Goal: Task Accomplishment & Management: Use online tool/utility

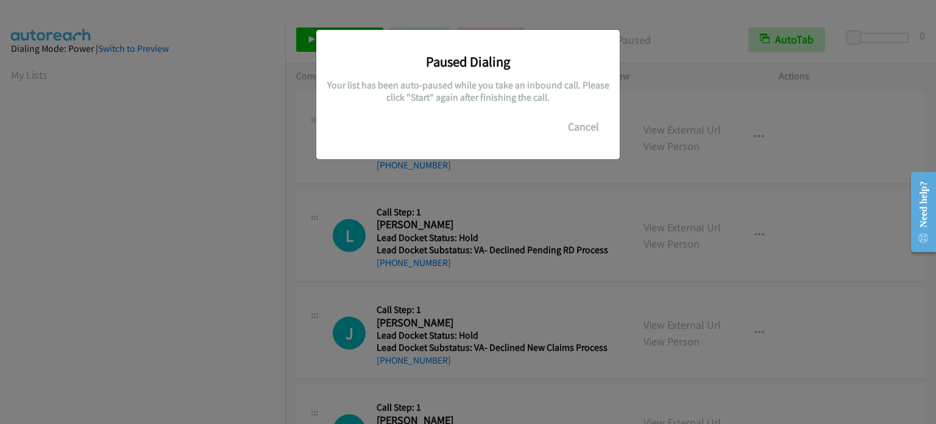
scroll to position [260, 0]
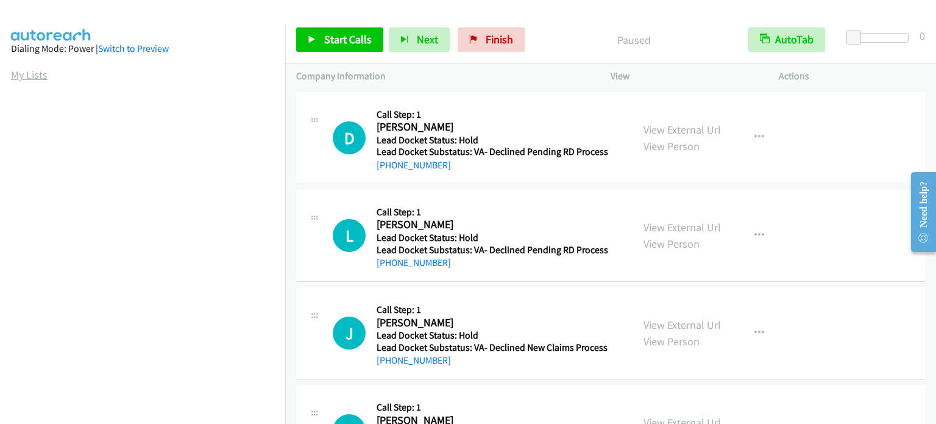
click at [45, 76] on link "My Lists" at bounding box center [29, 75] width 37 height 14
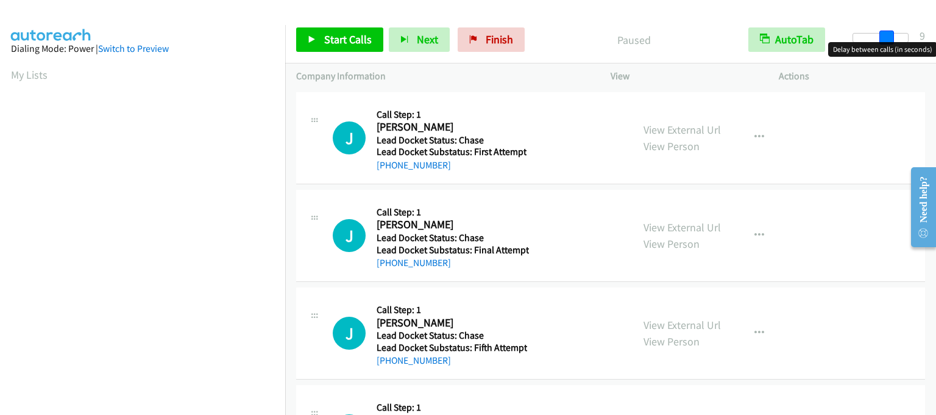
drag, startPoint x: 854, startPoint y: 34, endPoint x: 887, endPoint y: 42, distance: 34.5
click at [887, 42] on body "Start Calls Pause Next Finish Paused AutoTab AutoTab 9 Company Information Info…" at bounding box center [468, 29] width 936 height 58
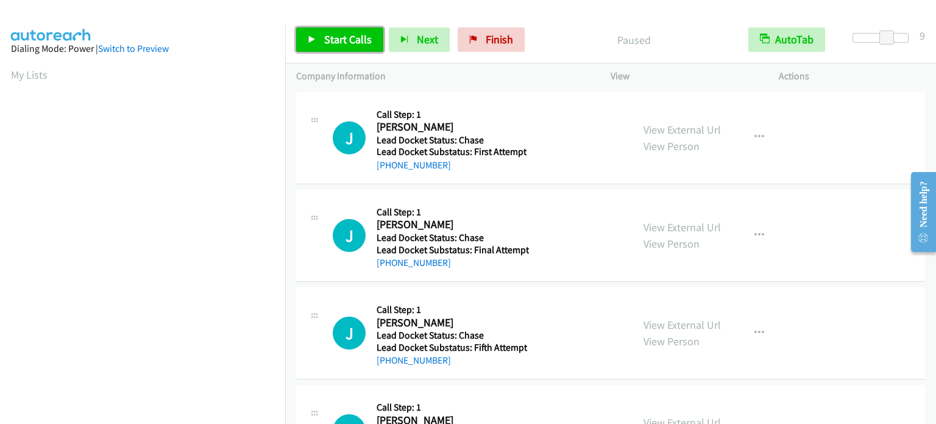
click at [315, 39] on icon at bounding box center [312, 40] width 9 height 9
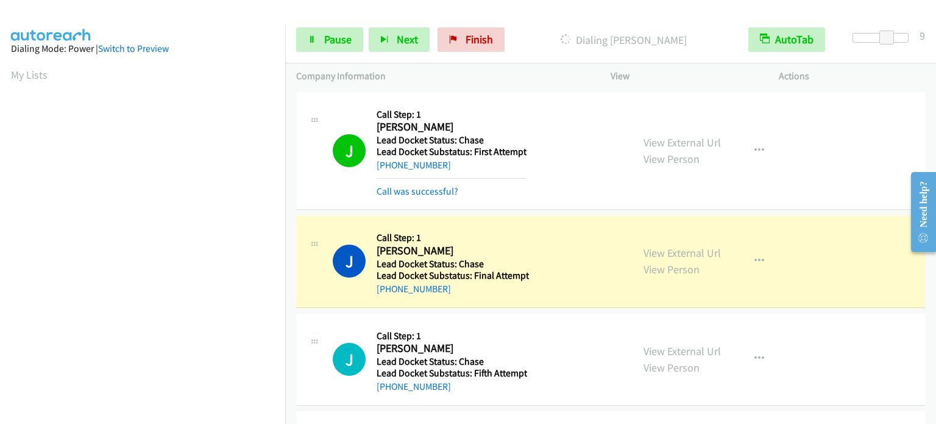
scroll to position [260, 0]
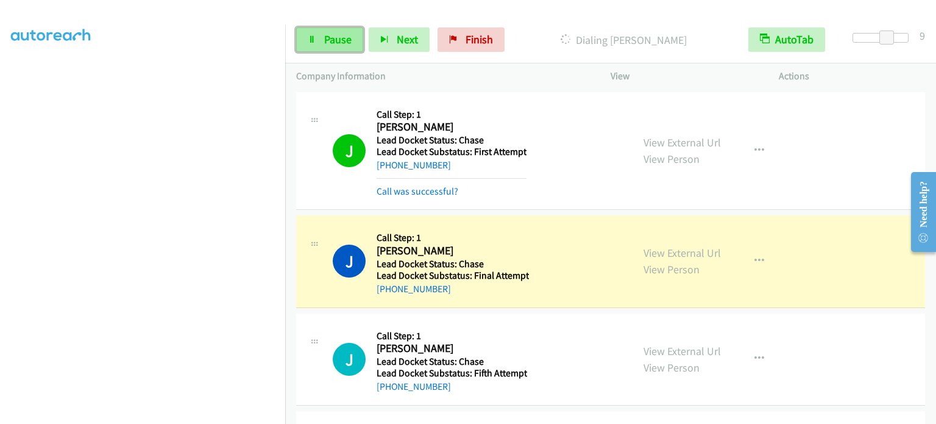
click at [329, 44] on span "Pause" at bounding box center [337, 39] width 27 height 14
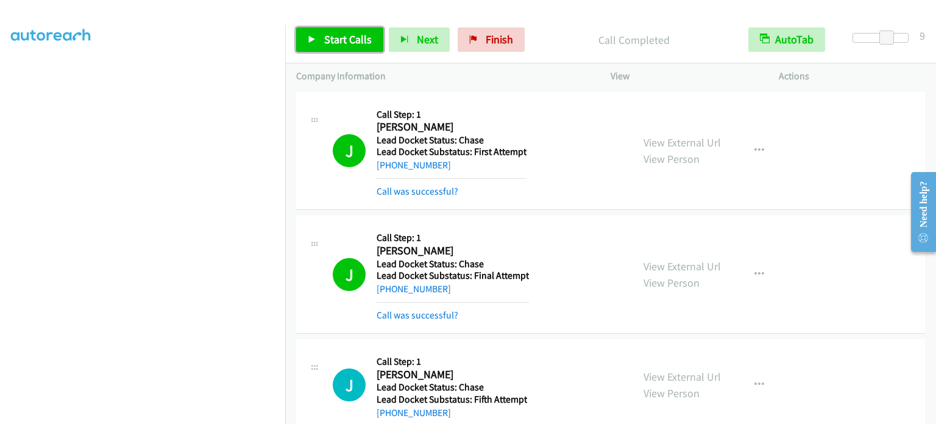
click at [347, 37] on span "Start Calls" at bounding box center [348, 39] width 48 height 14
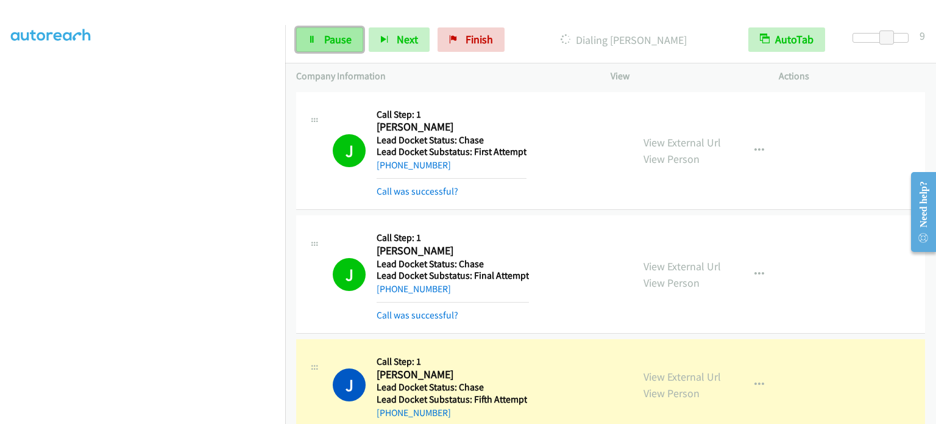
click at [329, 43] on span "Pause" at bounding box center [337, 39] width 27 height 14
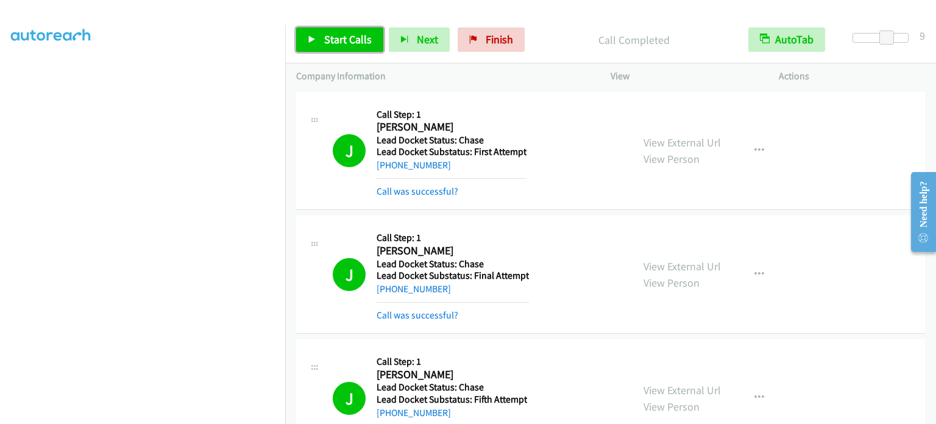
click at [324, 43] on span "Start Calls" at bounding box center [348, 39] width 48 height 14
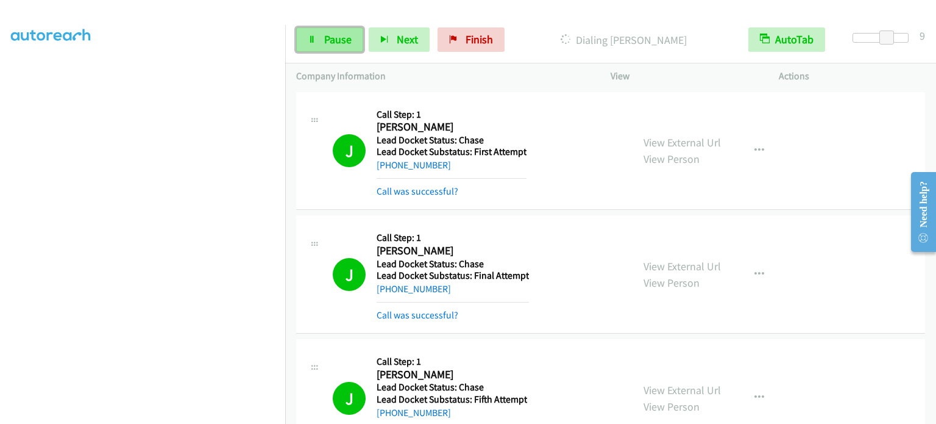
click at [318, 43] on link "Pause" at bounding box center [329, 39] width 67 height 24
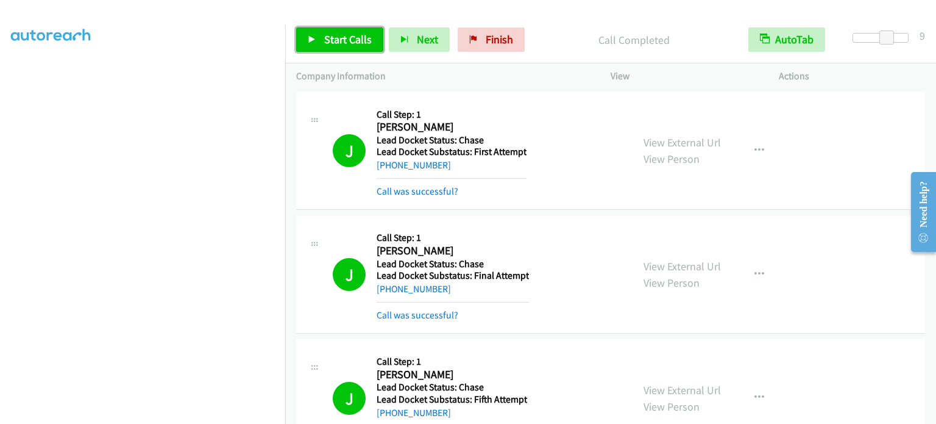
click at [363, 38] on span "Start Calls" at bounding box center [348, 39] width 48 height 14
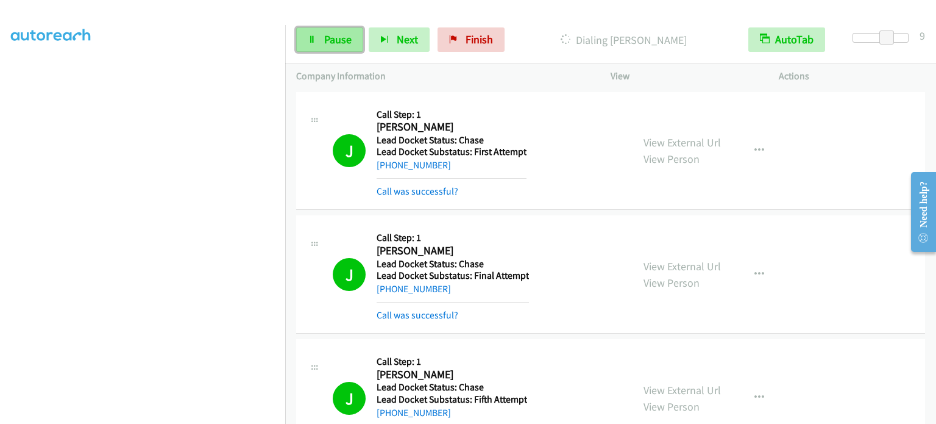
click at [319, 36] on link "Pause" at bounding box center [329, 39] width 67 height 24
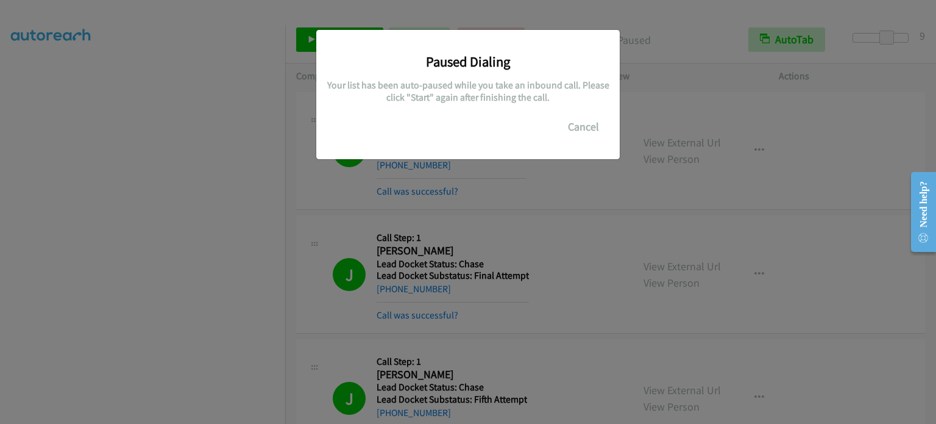
click at [191, 283] on div "Paused Dialing Your list has been auto-paused while you take an inbound call. P…" at bounding box center [468, 217] width 936 height 413
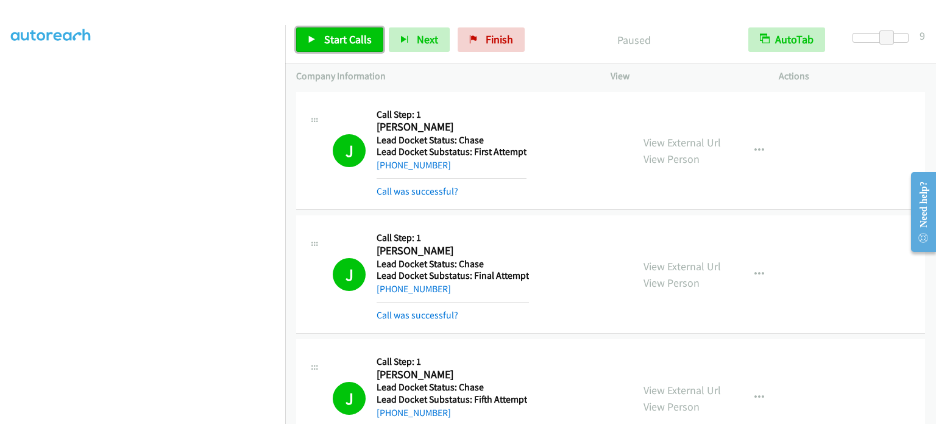
click at [366, 41] on span "Start Calls" at bounding box center [348, 39] width 48 height 14
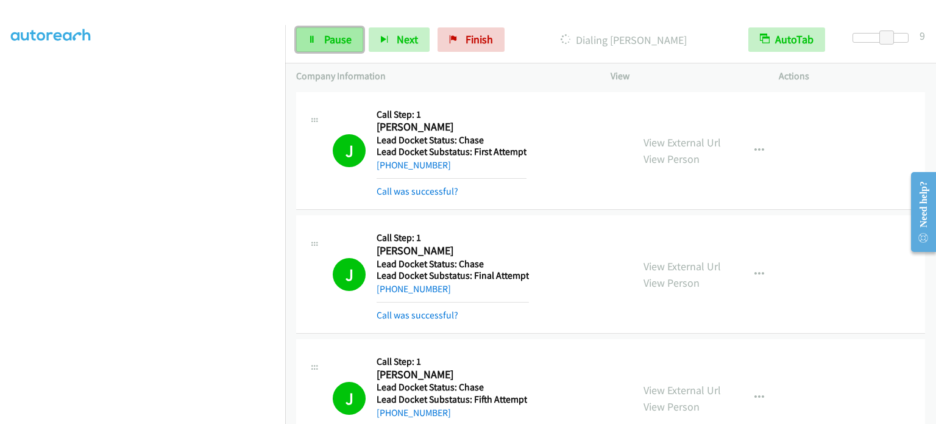
click at [341, 41] on span "Pause" at bounding box center [337, 39] width 27 height 14
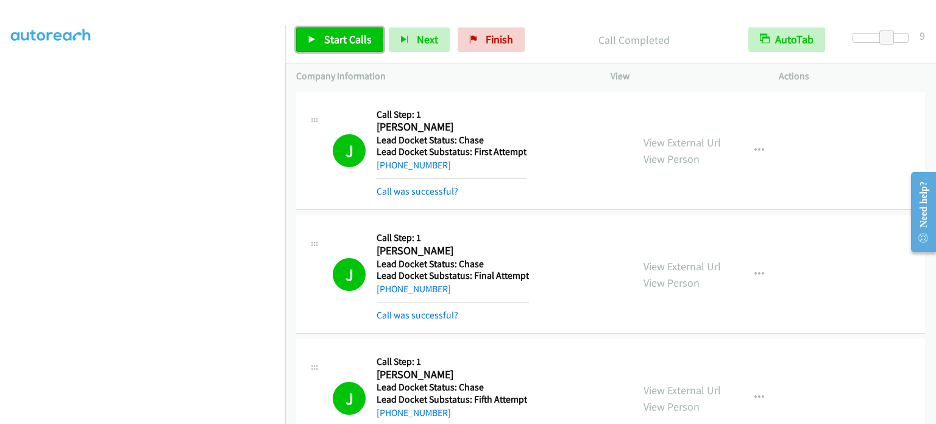
drag, startPoint x: 346, startPoint y: 38, endPoint x: 341, endPoint y: 33, distance: 7.3
click at [346, 38] on span "Start Calls" at bounding box center [348, 39] width 48 height 14
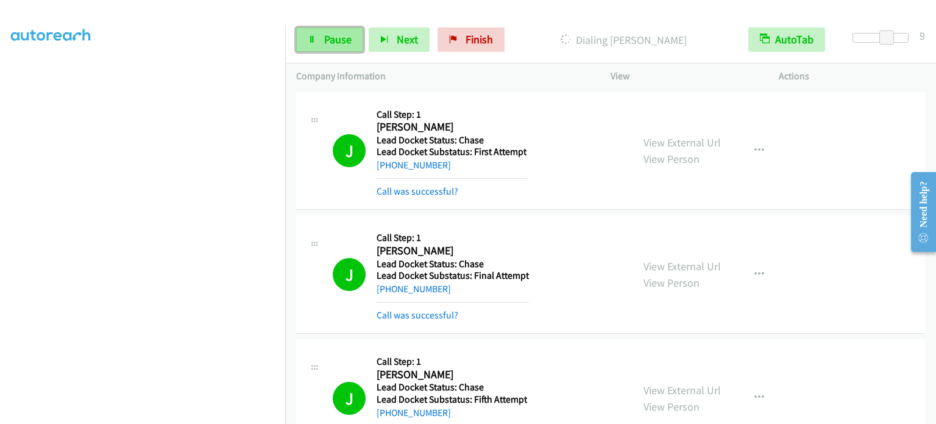
click at [334, 32] on span "Pause" at bounding box center [337, 39] width 27 height 14
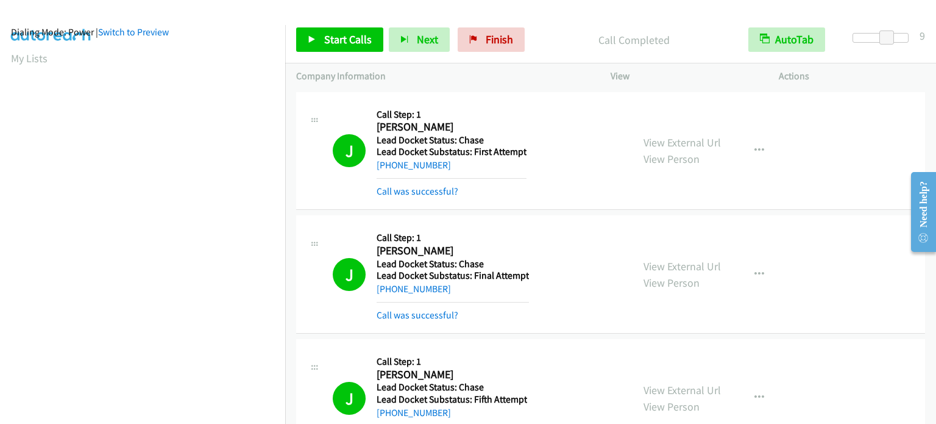
scroll to position [0, 0]
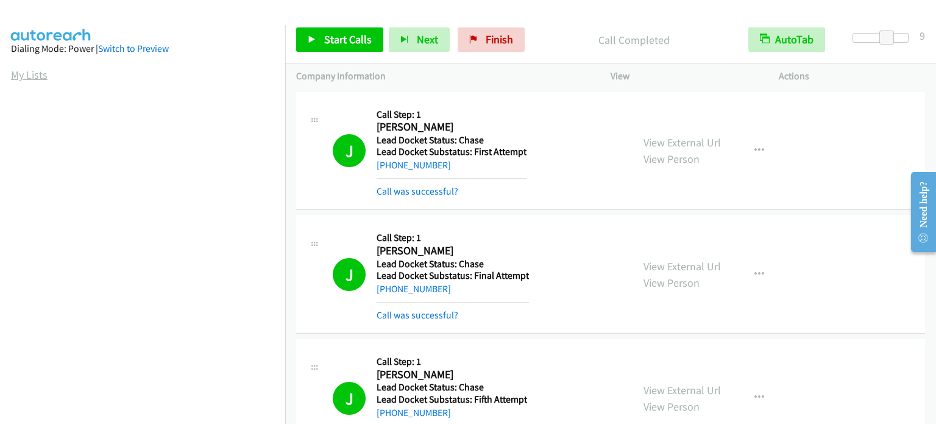
click at [27, 76] on link "My Lists" at bounding box center [29, 75] width 37 height 14
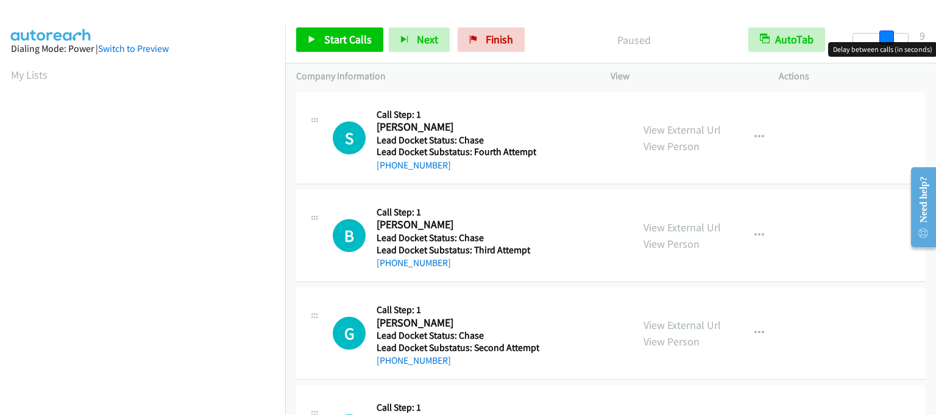
drag, startPoint x: 851, startPoint y: 37, endPoint x: 885, endPoint y: 40, distance: 34.3
click at [885, 40] on span at bounding box center [887, 37] width 15 height 15
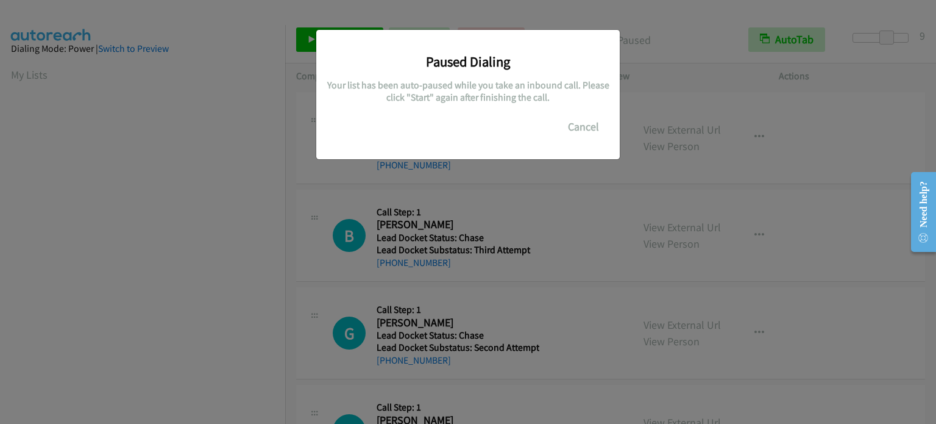
scroll to position [260, 0]
click at [116, 233] on div "Paused Dialing Your list has been auto-paused while you take an inbound call. P…" at bounding box center [468, 217] width 936 height 413
click at [157, 232] on div "Paused Dialing Your list has been auto-paused while you take an inbound call. P…" at bounding box center [468, 217] width 936 height 413
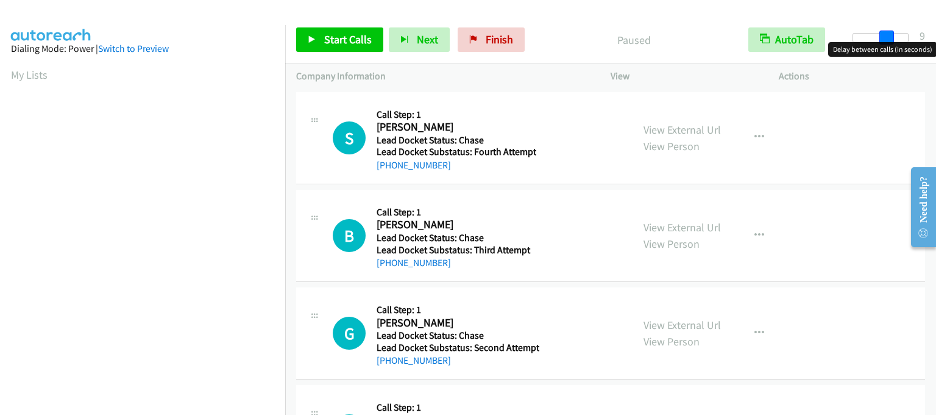
drag, startPoint x: 853, startPoint y: 38, endPoint x: 885, endPoint y: 38, distance: 31.7
click at [885, 38] on span at bounding box center [887, 37] width 15 height 15
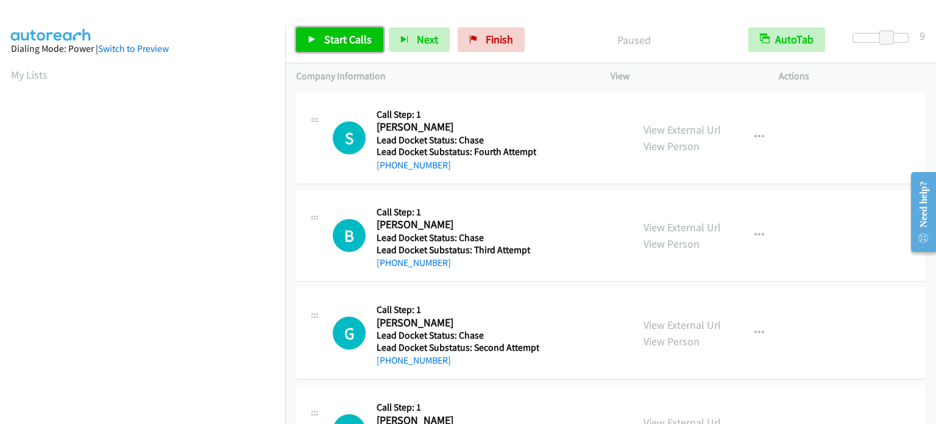
click at [361, 48] on link "Start Calls" at bounding box center [339, 39] width 87 height 24
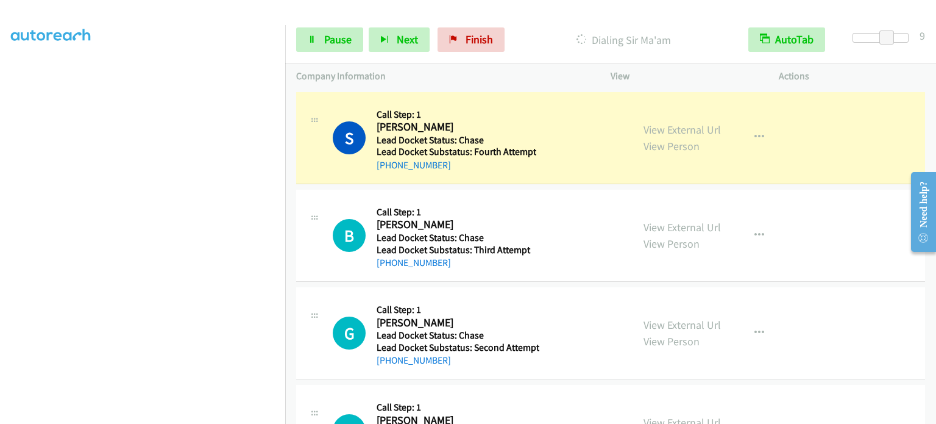
scroll to position [260, 0]
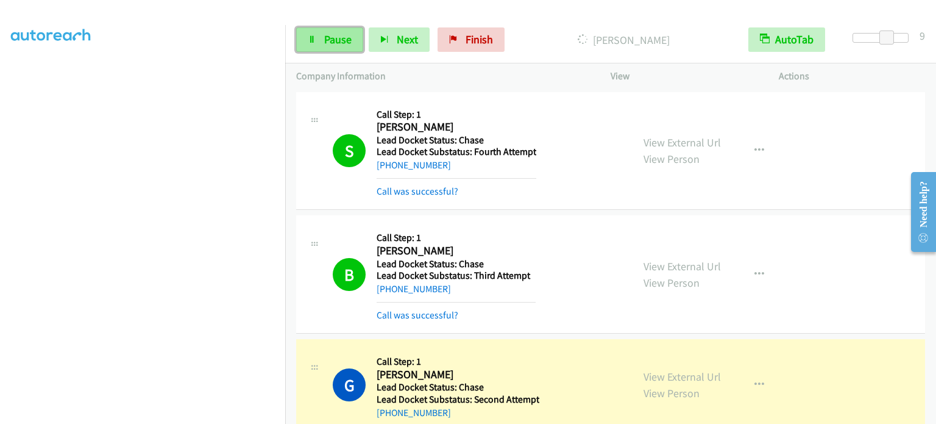
click at [319, 38] on link "Pause" at bounding box center [329, 39] width 67 height 24
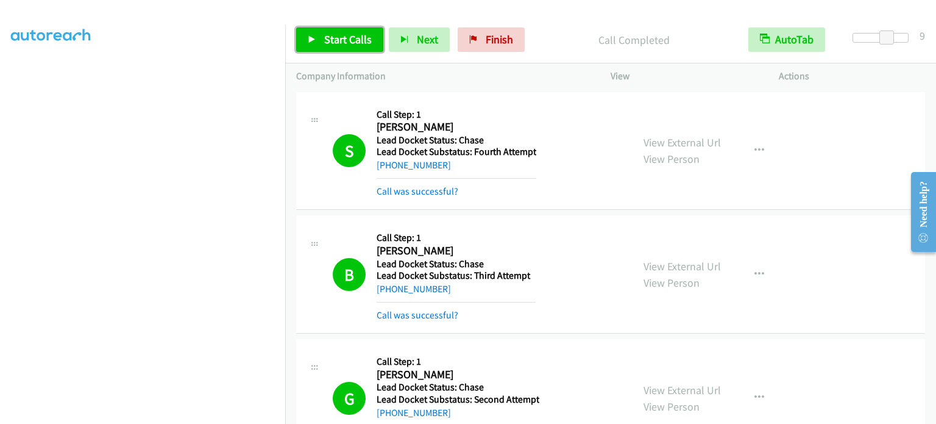
click at [327, 31] on link "Start Calls" at bounding box center [339, 39] width 87 height 24
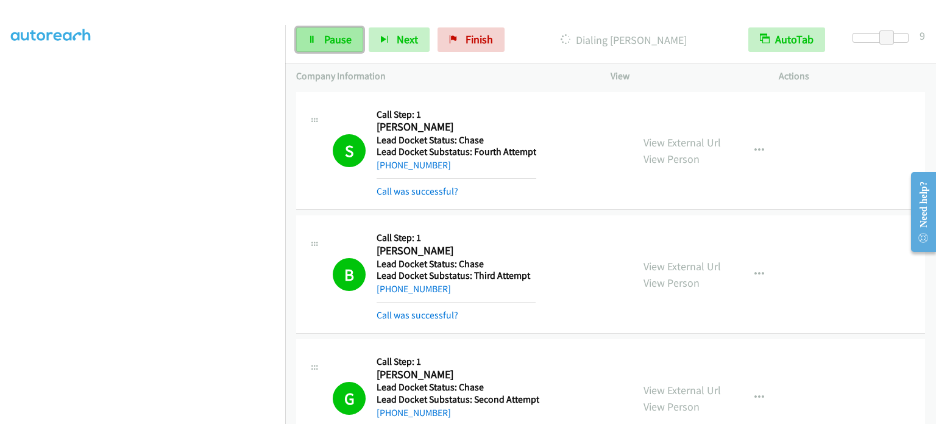
click at [313, 36] on icon at bounding box center [312, 40] width 9 height 9
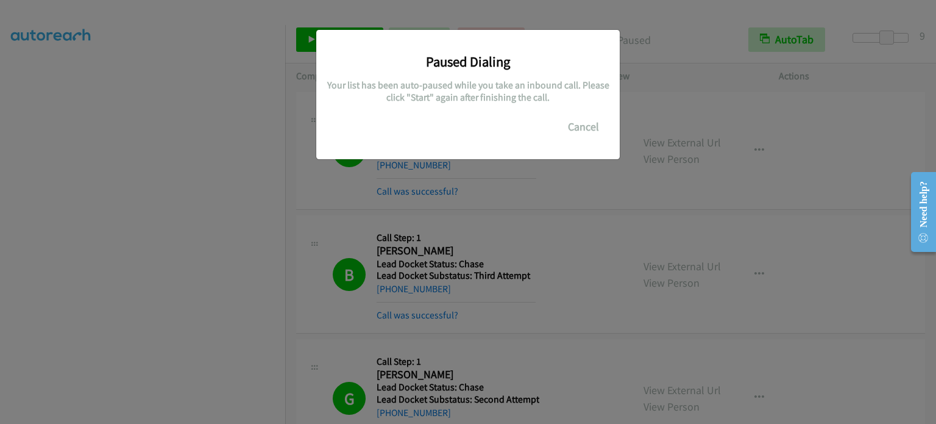
click at [67, 214] on div "Paused Dialing Your list has been auto-paused while you take an inbound call. P…" at bounding box center [468, 217] width 936 height 413
click at [139, 214] on div "Paused Dialing Your list has been auto-paused while you take an inbound call. P…" at bounding box center [468, 217] width 936 height 413
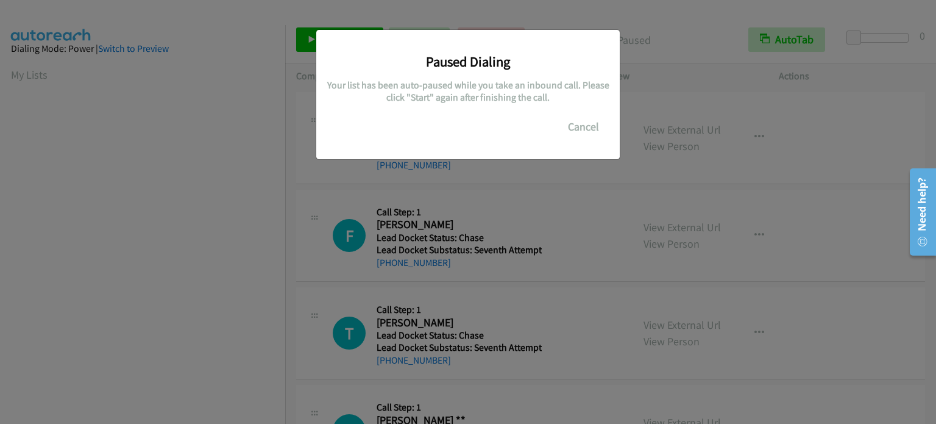
scroll to position [260, 0]
click at [105, 197] on div "Paused Dialing Your list has been auto-paused while you take an inbound call. P…" at bounding box center [468, 217] width 936 height 413
click at [355, 191] on div "Paused Dialing Your list has been auto-paused while you take an inbound call. P…" at bounding box center [468, 217] width 936 height 413
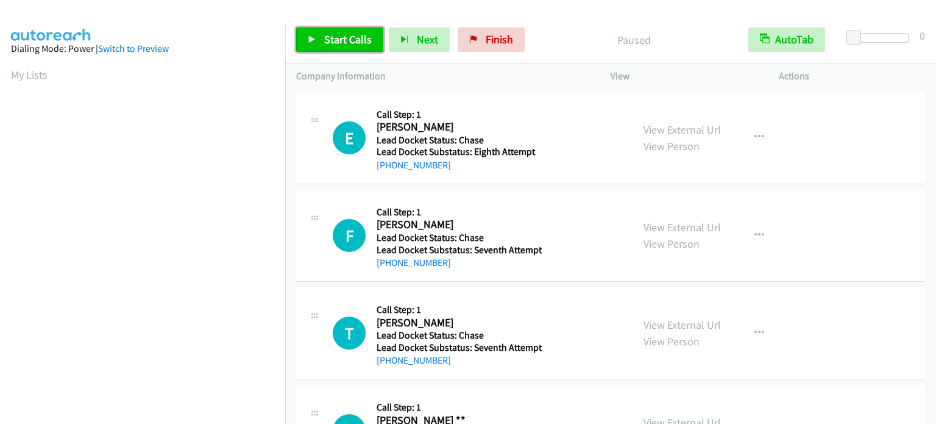
click at [330, 36] on span "Start Calls" at bounding box center [348, 39] width 48 height 14
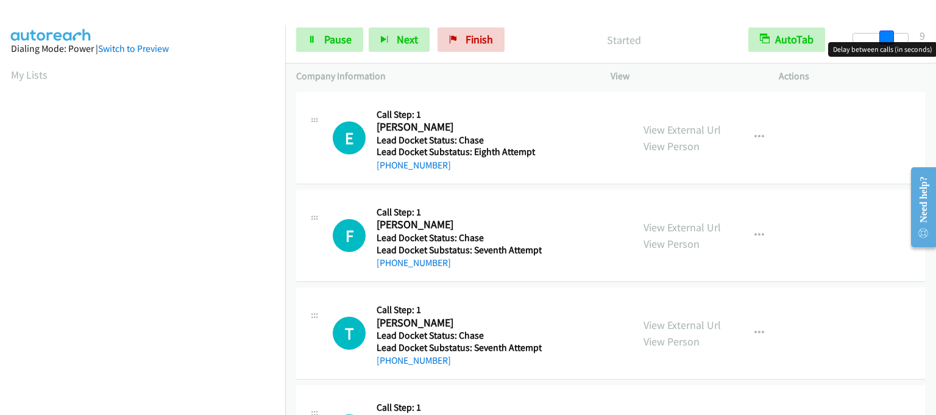
drag, startPoint x: 854, startPoint y: 40, endPoint x: 885, endPoint y: 43, distance: 31.9
click at [885, 43] on body "Start Calls Pause Next Finish Started AutoTab AutoTab 9 Company Information Inf…" at bounding box center [468, 29] width 936 height 58
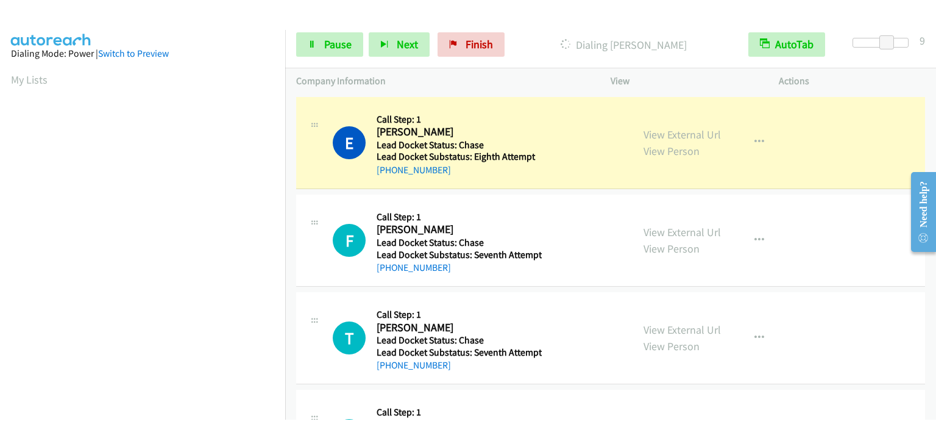
scroll to position [260, 0]
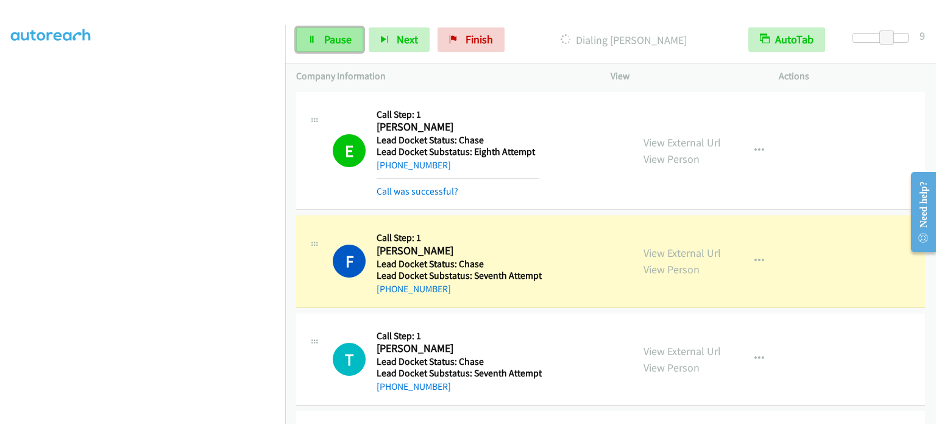
click at [322, 35] on link "Pause" at bounding box center [329, 39] width 67 height 24
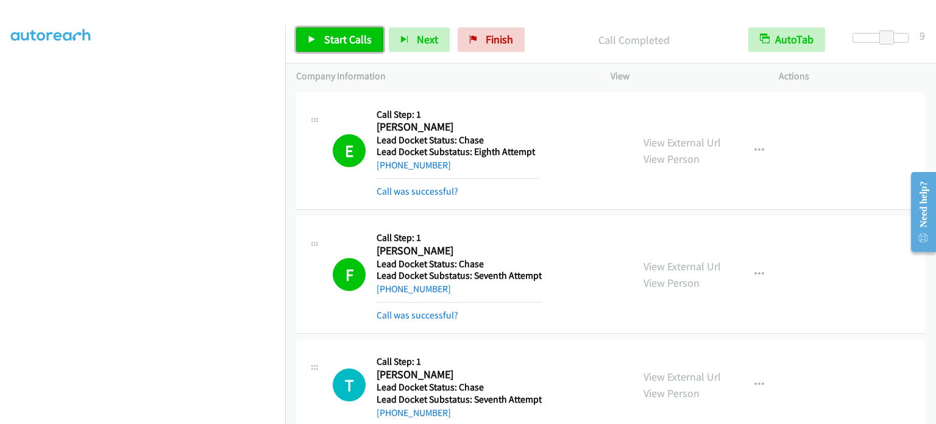
click at [313, 32] on link "Start Calls" at bounding box center [339, 39] width 87 height 24
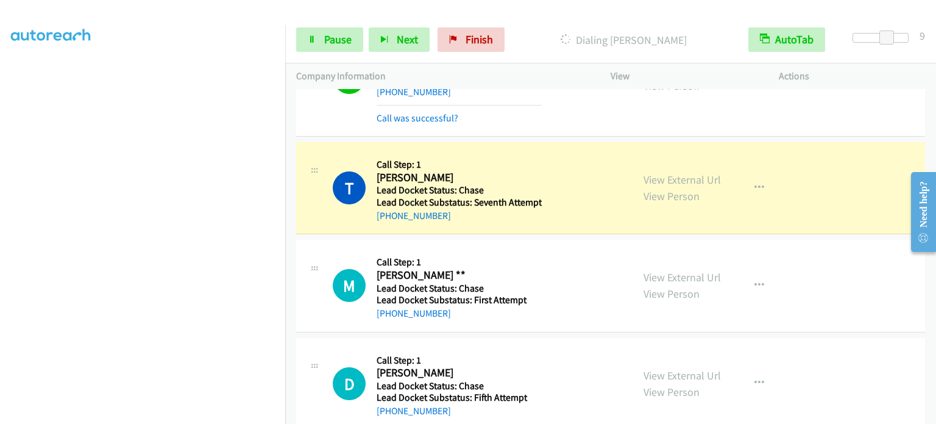
scroll to position [219, 0]
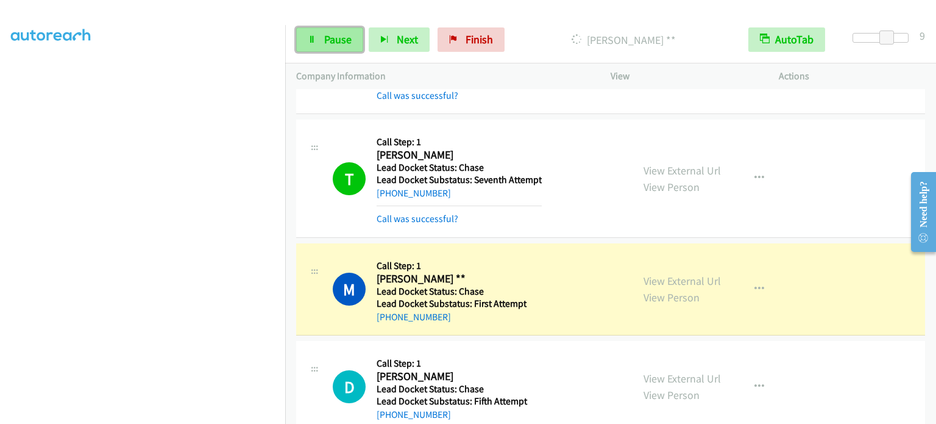
click at [355, 46] on link "Pause" at bounding box center [329, 39] width 67 height 24
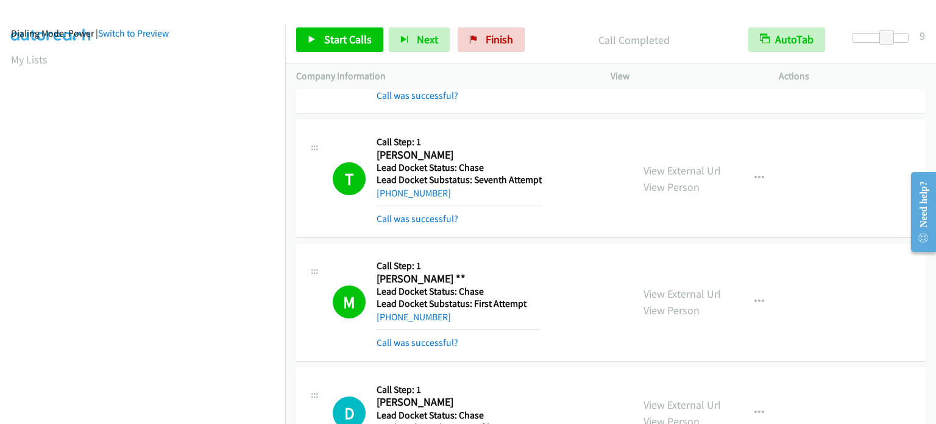
scroll to position [0, 0]
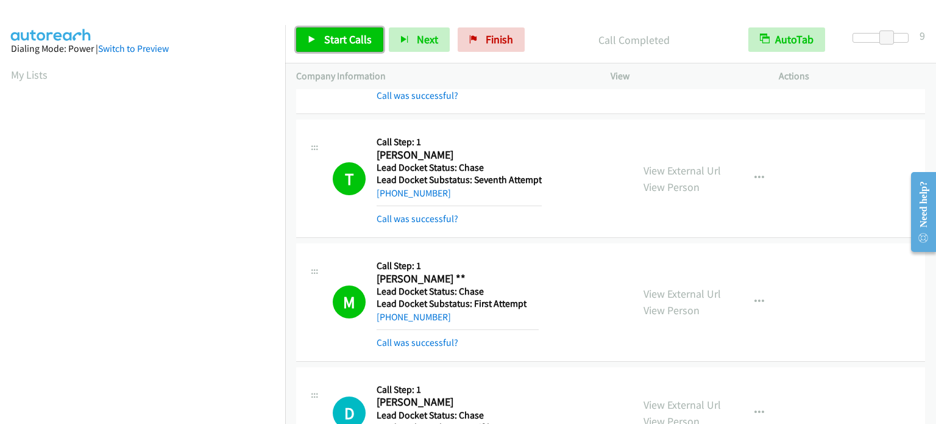
click at [338, 34] on span "Start Calls" at bounding box center [348, 39] width 48 height 14
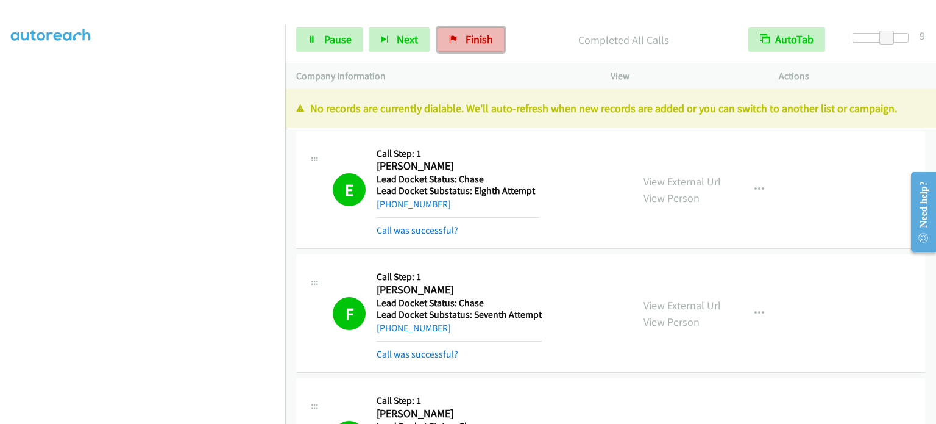
click at [468, 43] on span "Finish" at bounding box center [479, 39] width 27 height 14
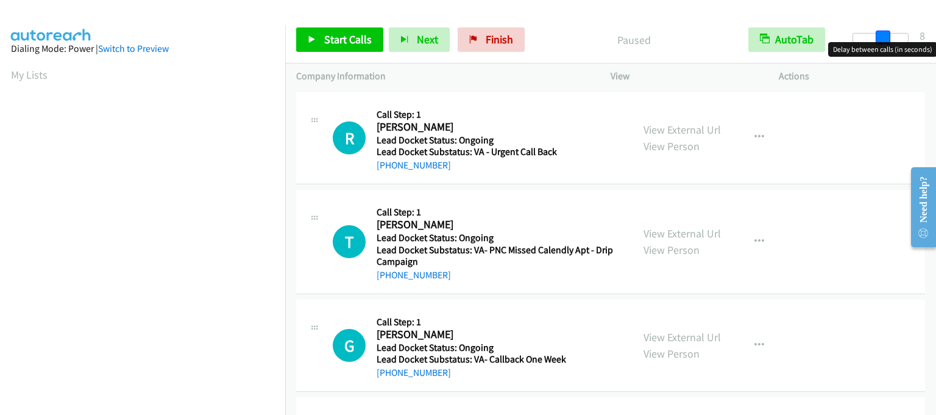
drag, startPoint x: 854, startPoint y: 32, endPoint x: 885, endPoint y: 34, distance: 31.1
click at [885, 34] on span at bounding box center [883, 37] width 15 height 15
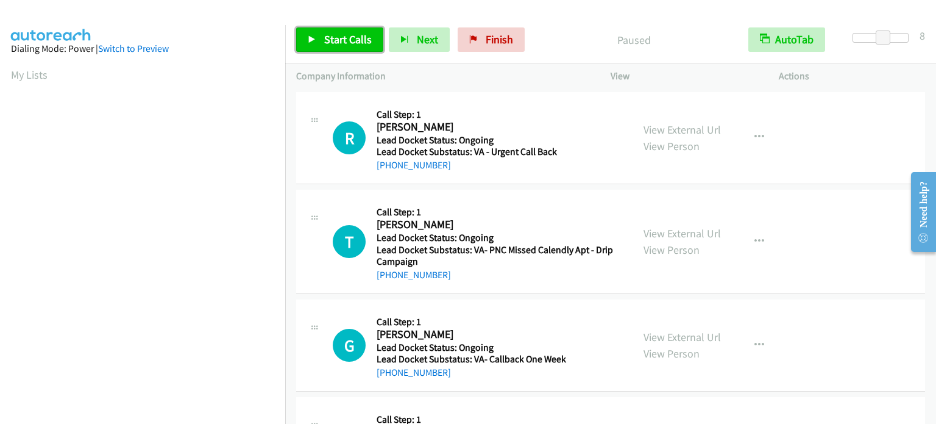
click at [345, 41] on span "Start Calls" at bounding box center [348, 39] width 48 height 14
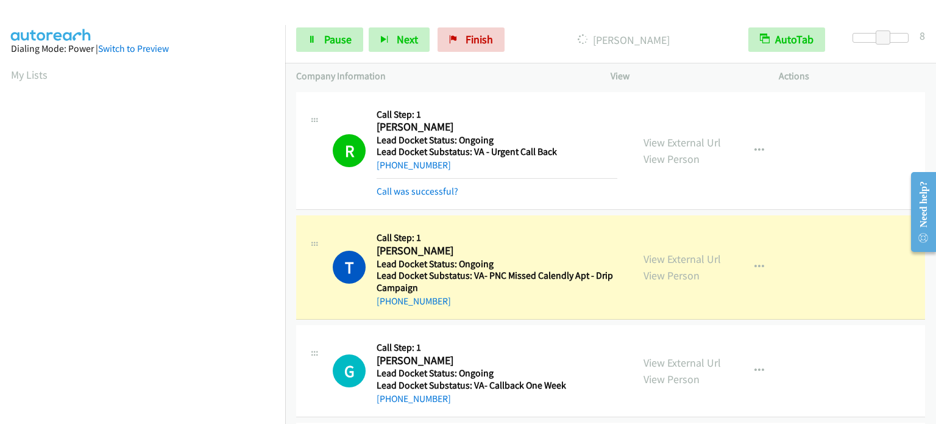
scroll to position [260, 0]
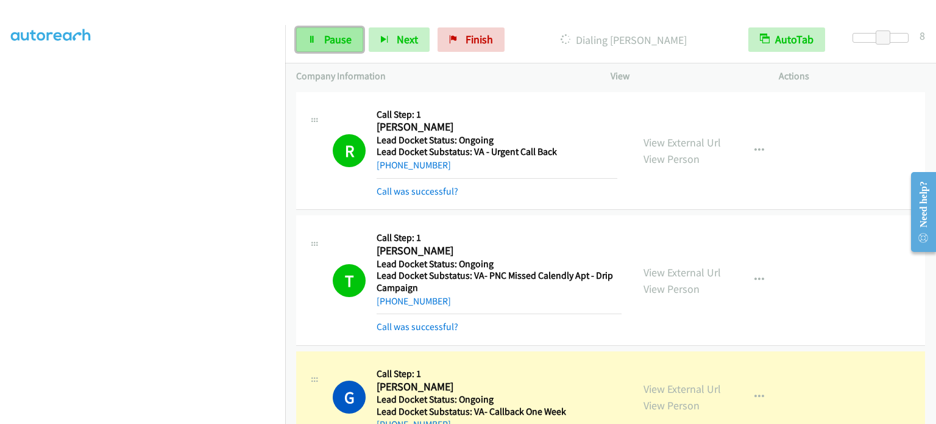
click at [319, 45] on link "Pause" at bounding box center [329, 39] width 67 height 24
